Goal: Task Accomplishment & Management: Use online tool/utility

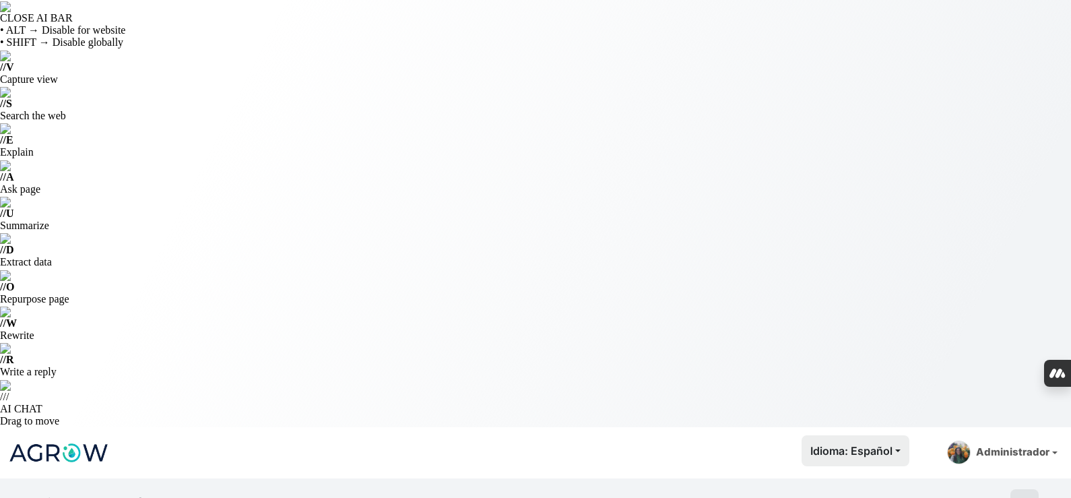
select select "2614"
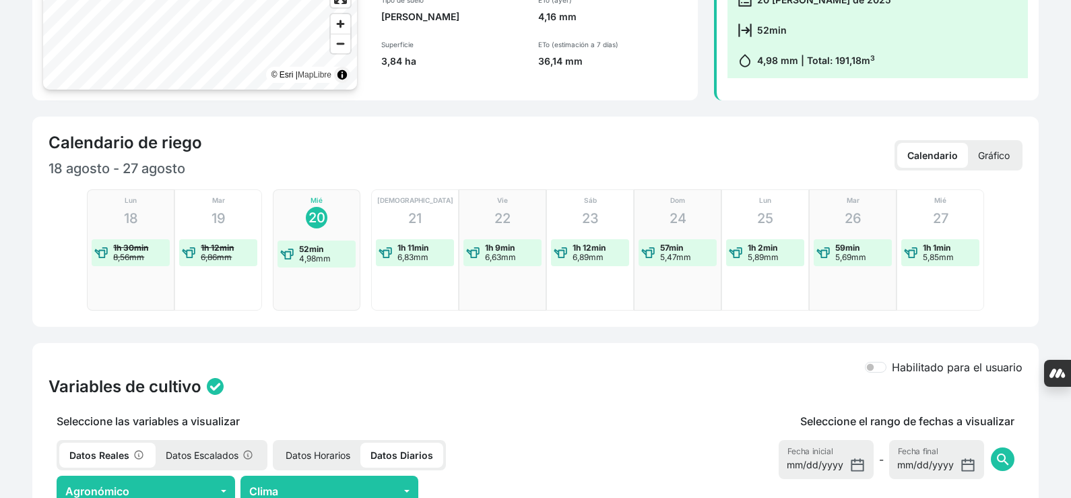
scroll to position [673, 0]
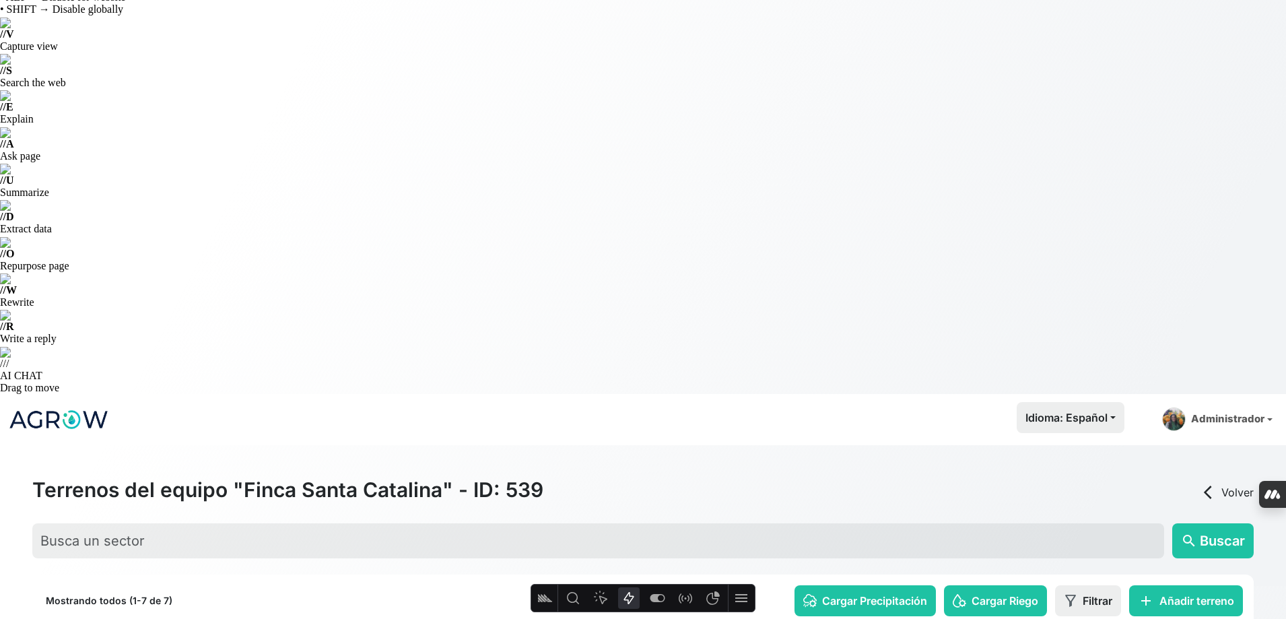
scroll to position [51, 0]
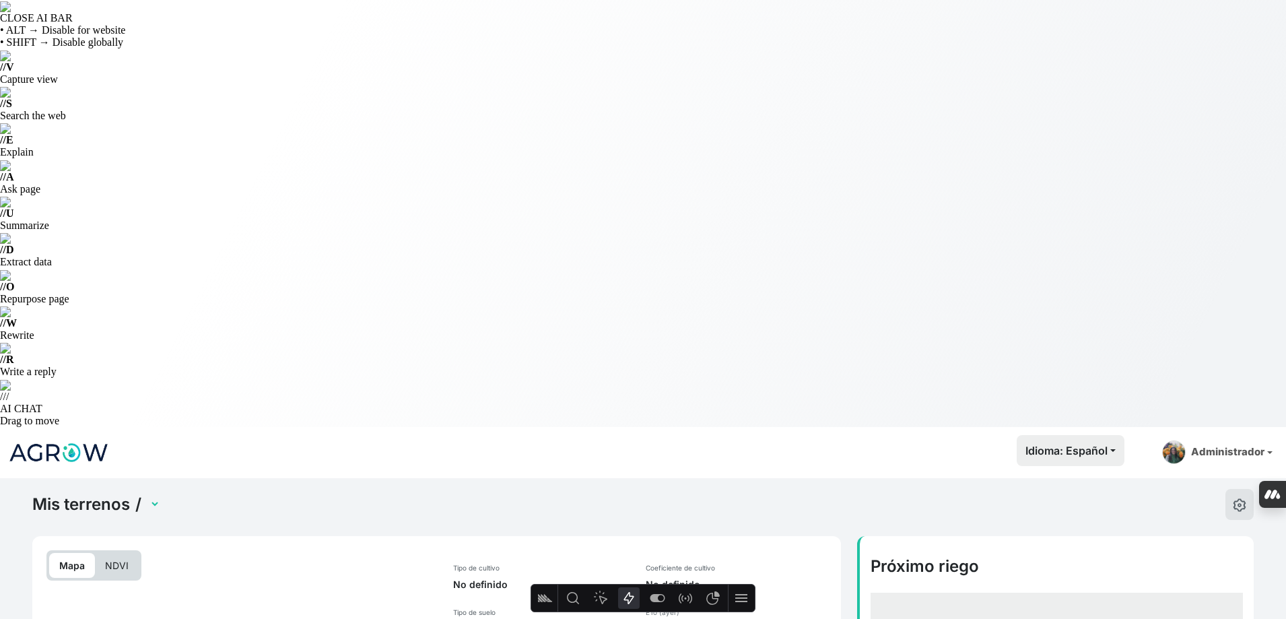
select select "2737"
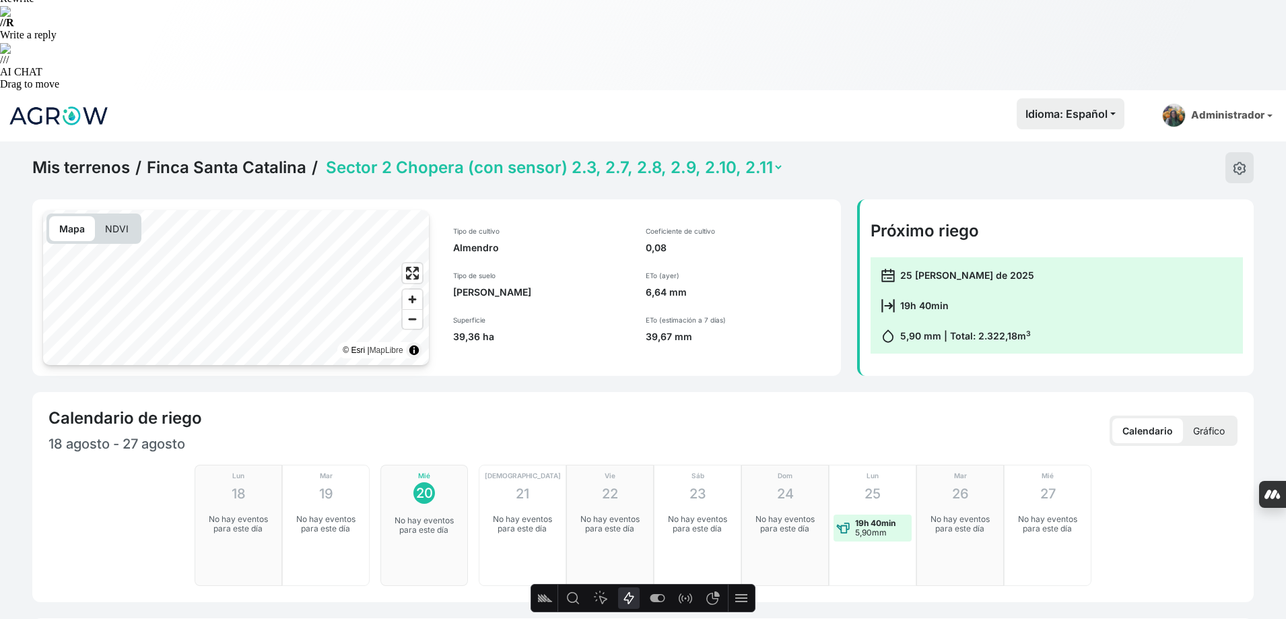
scroll to position [404, 0]
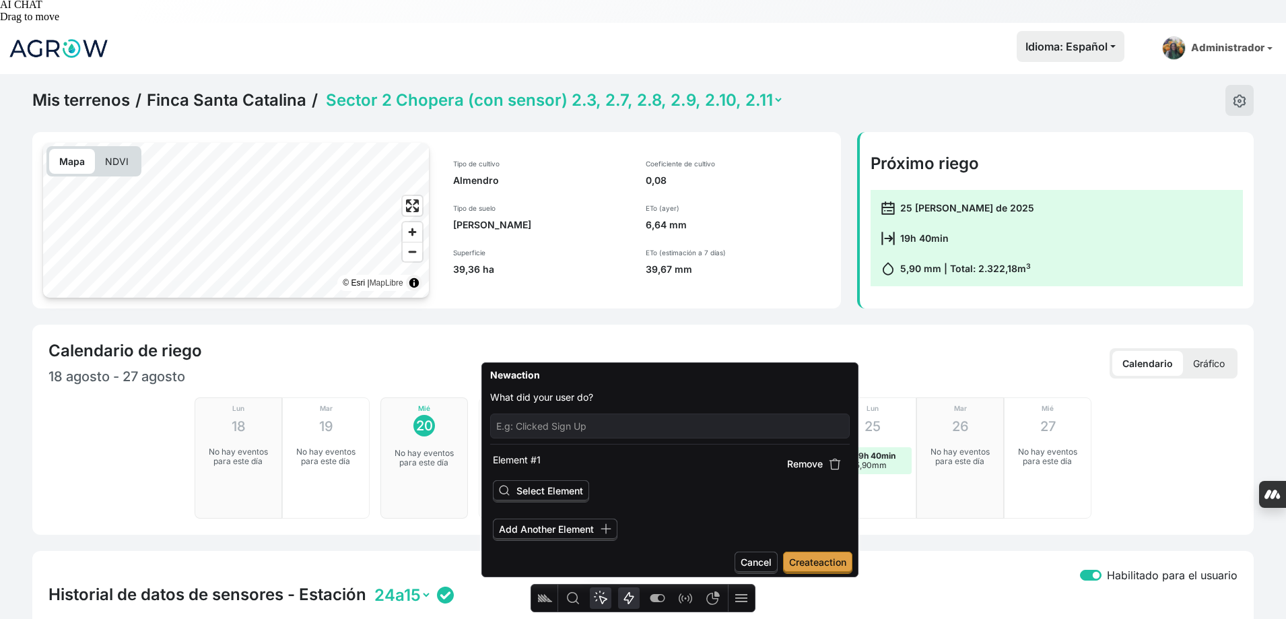
click at [600, 596] on icon "Heatmap" at bounding box center [600, 597] width 13 height 13
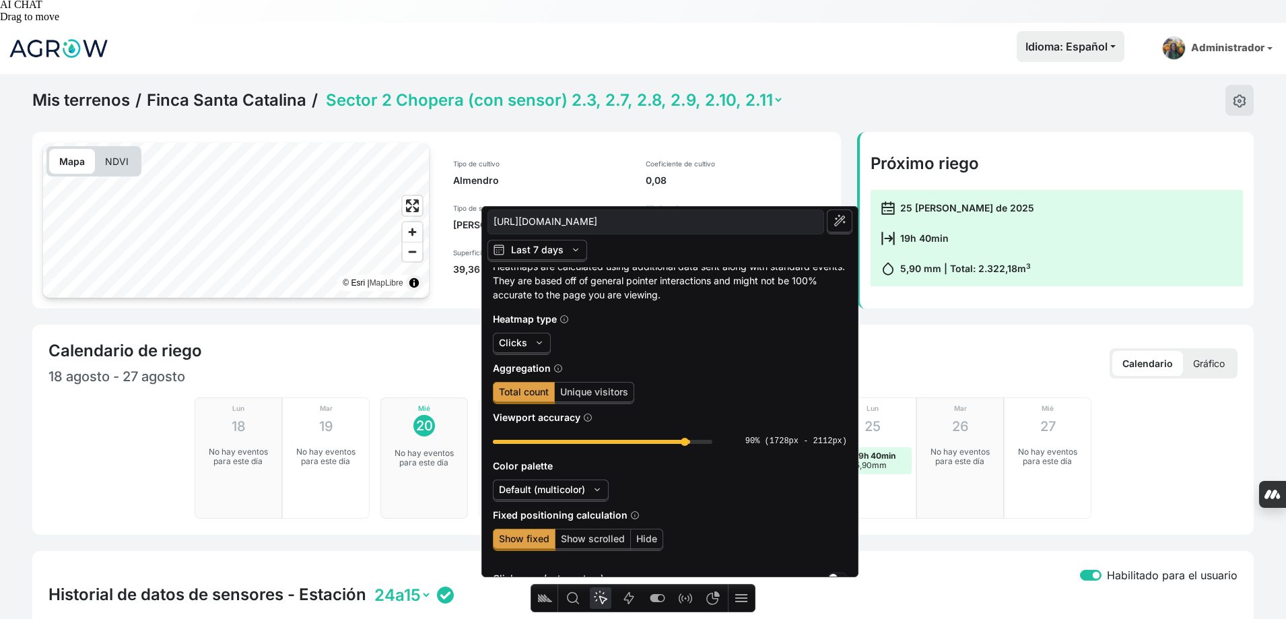
scroll to position [59, 0]
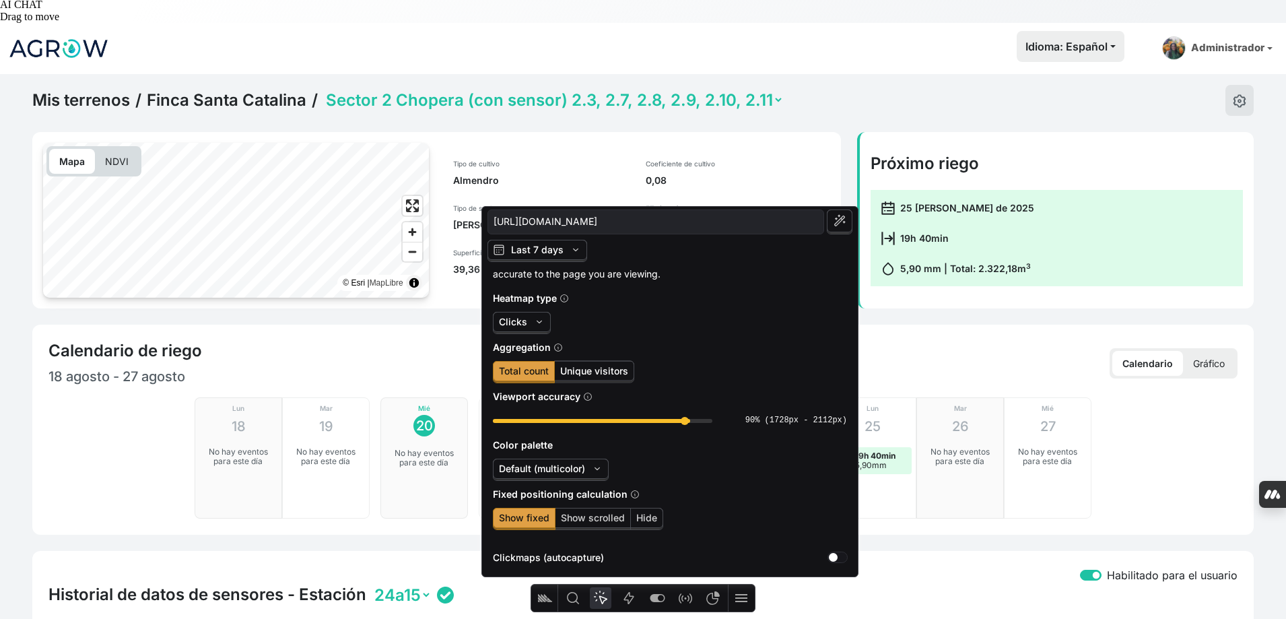
click at [581, 366] on span "Unique visitors" at bounding box center [594, 370] width 68 height 11
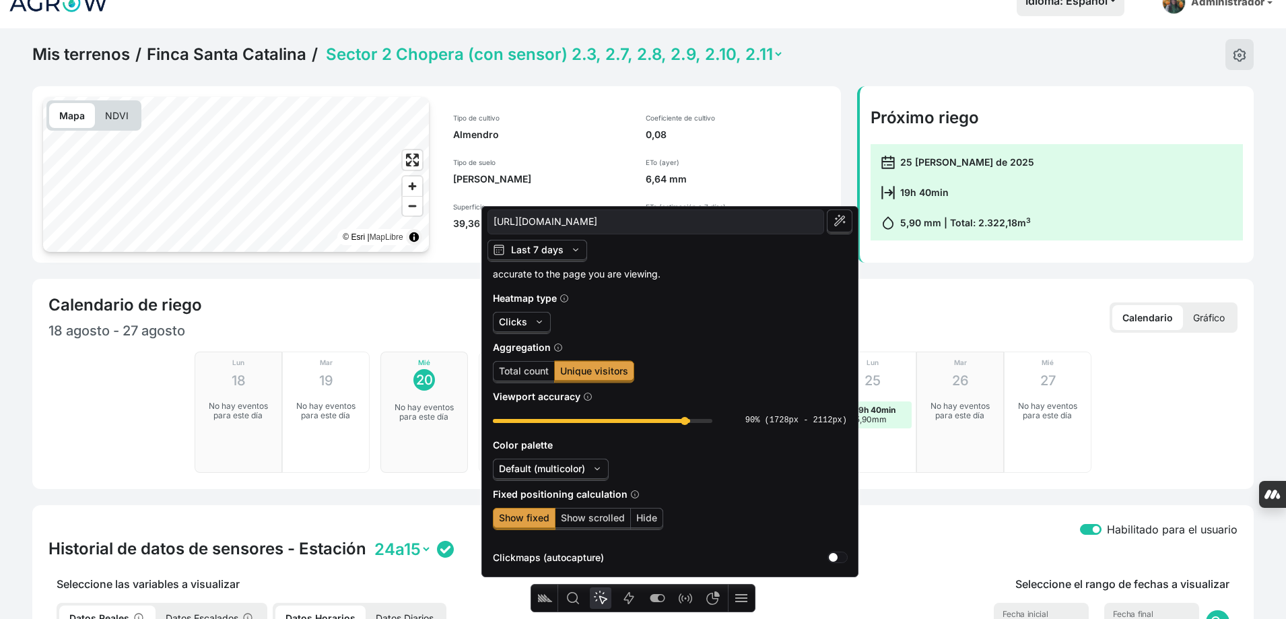
scroll to position [471, 0]
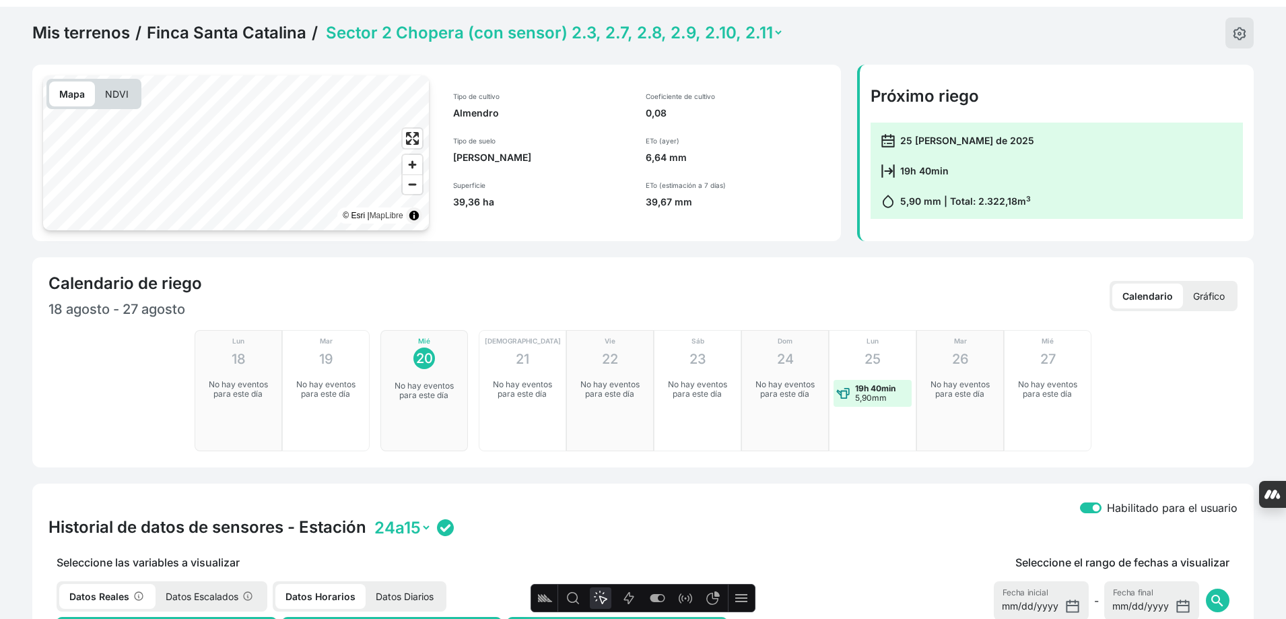
click at [721, 554] on p "Seleccione las variables a visualizar" at bounding box center [391, 562] width 687 height 16
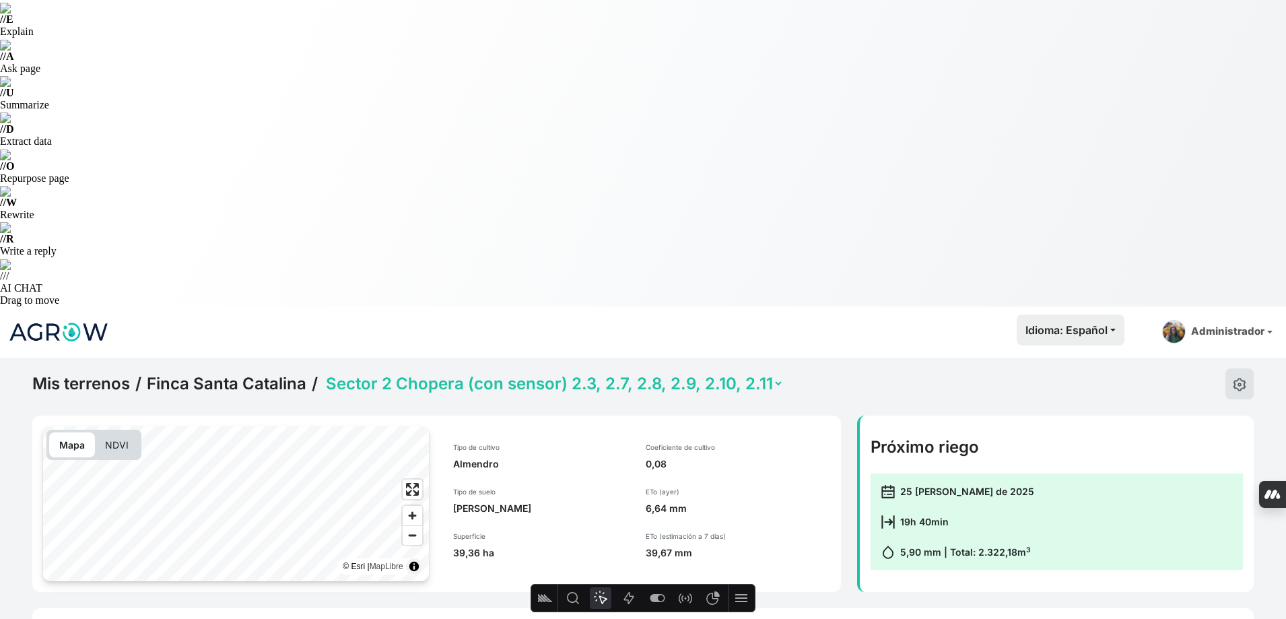
scroll to position [0, 0]
